Goal: Information Seeking & Learning: Check status

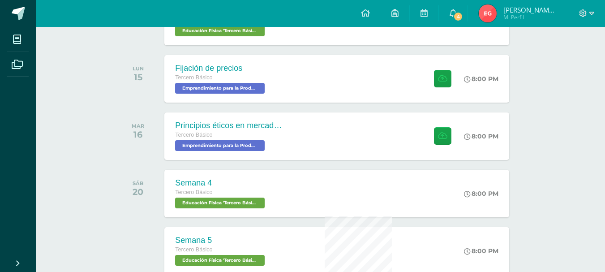
scroll to position [45, 0]
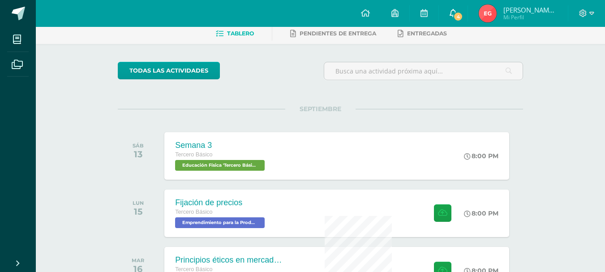
click at [463, 12] on span "4" at bounding box center [459, 17] width 10 height 10
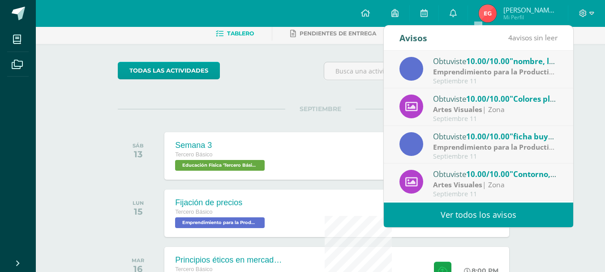
scroll to position [90, 0]
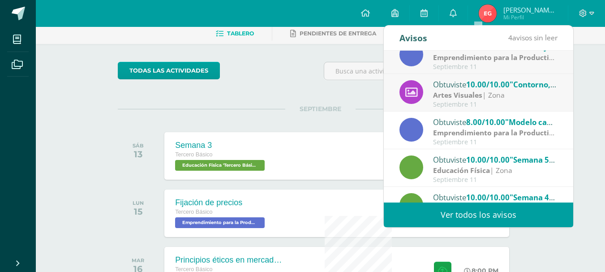
click at [431, 102] on div "Obtuviste 10.00/10.00 "Contorno, luces y sombras" en Artes Visuales Artes Visua…" at bounding box center [479, 93] width 158 height 30
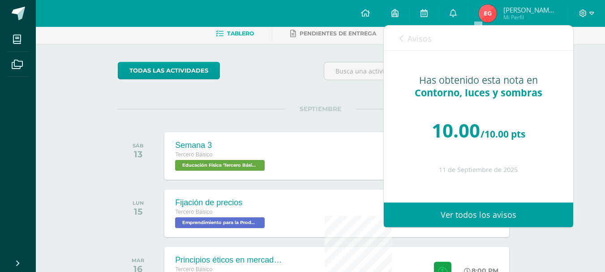
click at [401, 36] on icon at bounding box center [402, 38] width 4 height 7
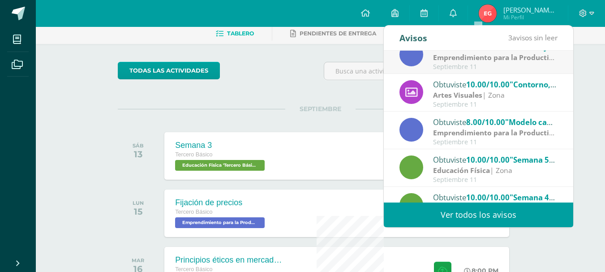
scroll to position [0, 0]
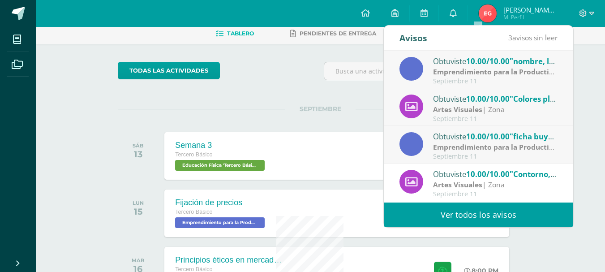
click at [461, 142] on div "Obtuviste 10.00/10.00 "ficha buyer" en Emprendimiento para la Productividad" at bounding box center [495, 136] width 125 height 12
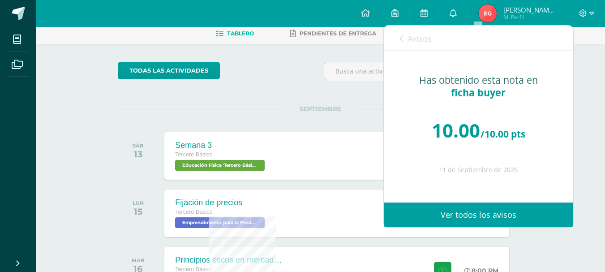
click at [407, 37] on link "Avisos" at bounding box center [416, 39] width 32 height 26
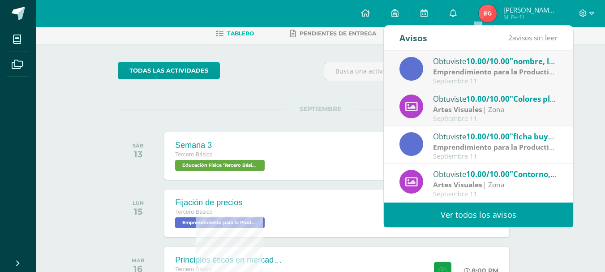
click at [450, 97] on div "Obtuviste 10.00/10.00 "Colores planos" en Artes Visuales" at bounding box center [495, 99] width 125 height 12
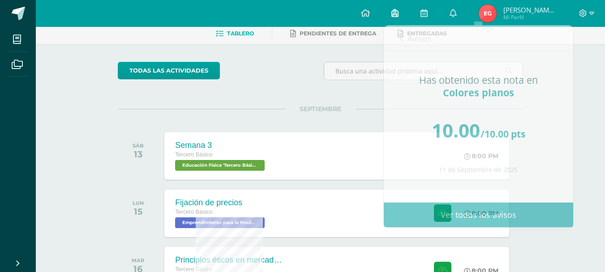
click at [408, 23] on link at bounding box center [395, 13] width 29 height 27
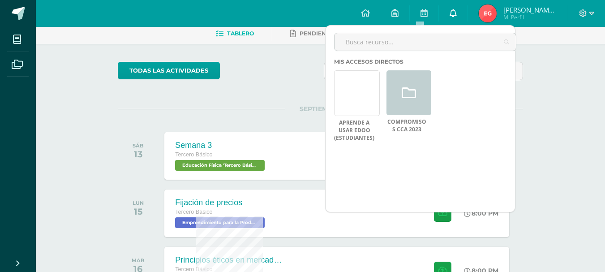
click at [468, 11] on link "0" at bounding box center [453, 13] width 29 height 27
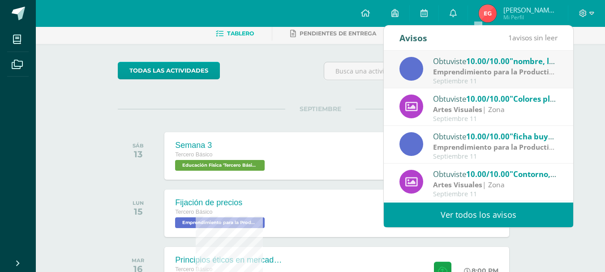
click at [449, 78] on div "Septiembre 11" at bounding box center [495, 82] width 125 height 8
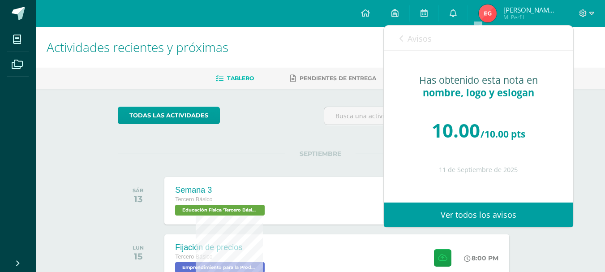
click at [395, 45] on div "Avisos 0 avisos sin leer Avisos" at bounding box center [479, 38] width 190 height 25
click at [400, 41] on icon at bounding box center [402, 38] width 4 height 7
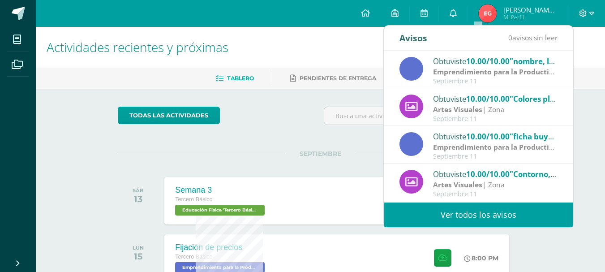
click at [407, 37] on div "Avisos" at bounding box center [414, 38] width 28 height 25
click at [400, 40] on div "Avisos" at bounding box center [414, 38] width 28 height 25
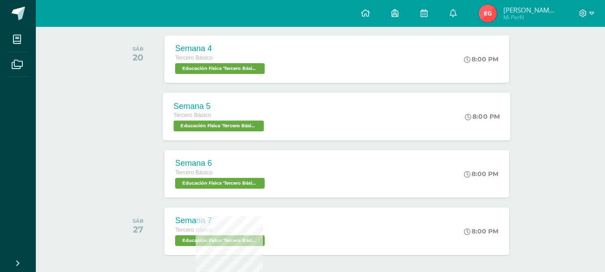
scroll to position [441, 0]
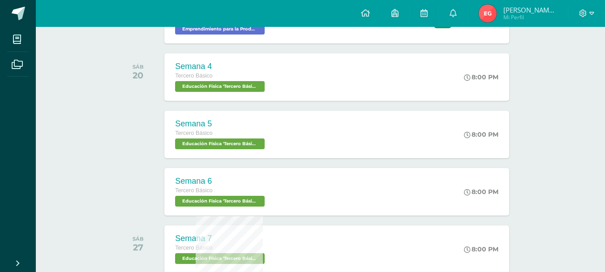
scroll to position [441, 0]
